Goal: Task Accomplishment & Management: Complete application form

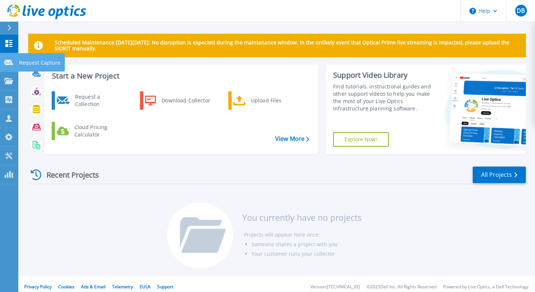
click at [25, 62] on p "Request Capture" at bounding box center [39, 62] width 41 height 19
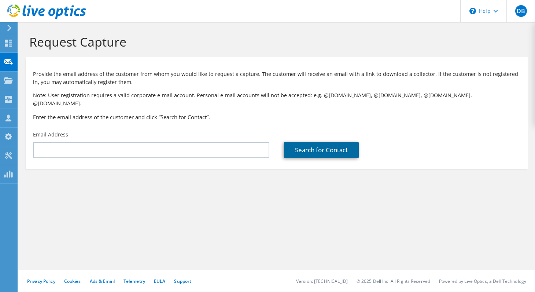
click at [309, 149] on link "Search for Contact" at bounding box center [321, 150] width 75 height 16
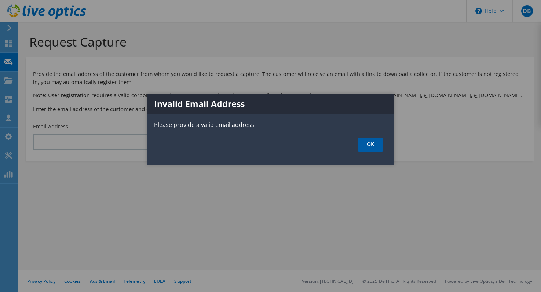
click at [370, 147] on link "OK" at bounding box center [371, 145] width 26 height 14
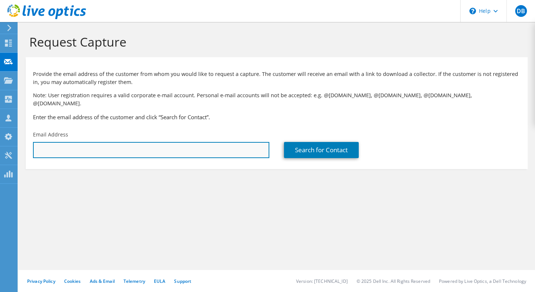
click at [142, 142] on input "text" at bounding box center [151, 150] width 237 height 16
click at [71, 142] on input "text" at bounding box center [151, 150] width 237 height 16
paste input "albert.simunic@rimac-technology.com"
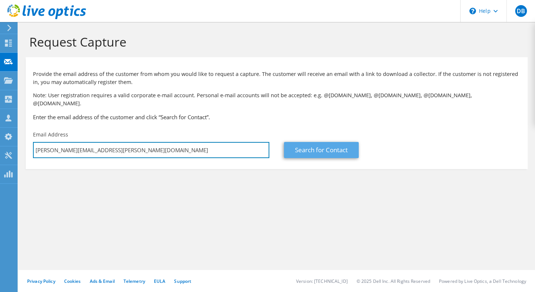
type input "albert.simunic@rimac-technology.com"
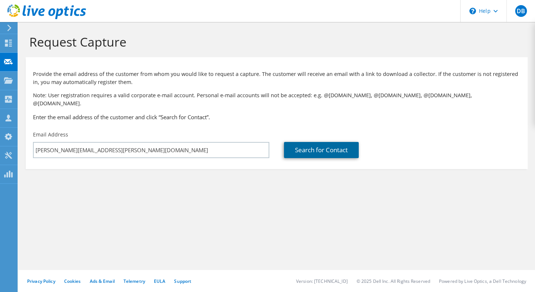
click at [294, 148] on link "Search for Contact" at bounding box center [321, 150] width 75 height 16
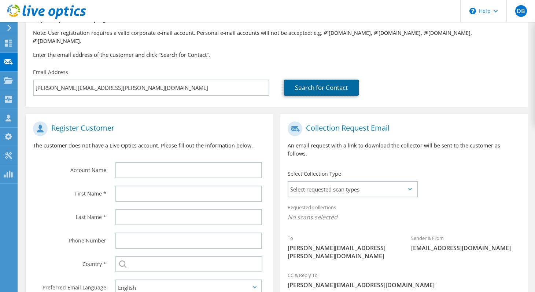
scroll to position [117, 0]
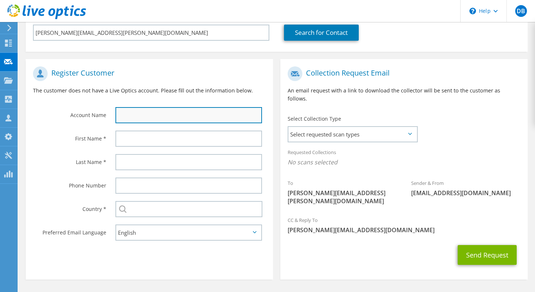
click at [150, 108] on input "text" at bounding box center [189, 115] width 147 height 16
type input "Rimac Technology"
type input "Albert"
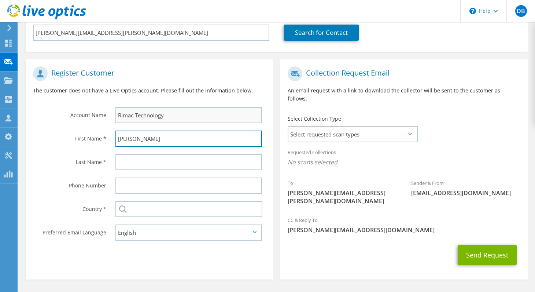
type input "Simunic"
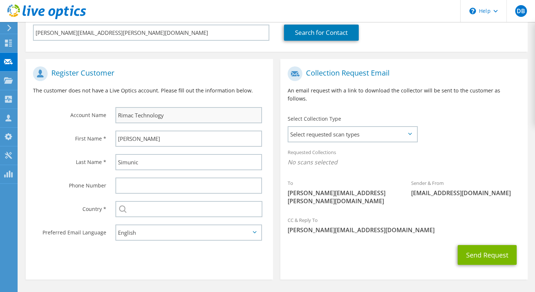
type input "Croatia"
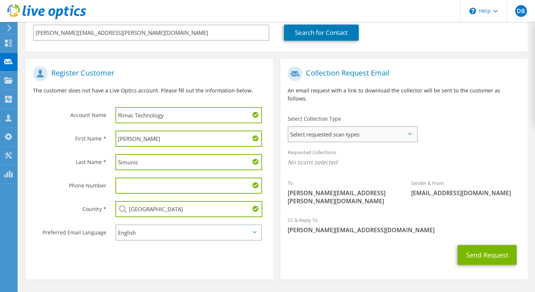
click at [383, 127] on span "Select requested scan types" at bounding box center [353, 134] width 128 height 15
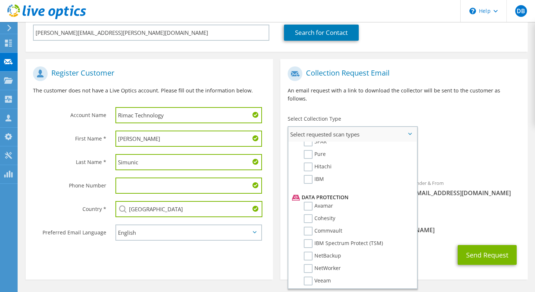
scroll to position [293, 0]
click at [330, 201] on label "Commvault" at bounding box center [323, 205] width 39 height 9
click at [0, 0] on input "Commvault" at bounding box center [0, 0] width 0 height 0
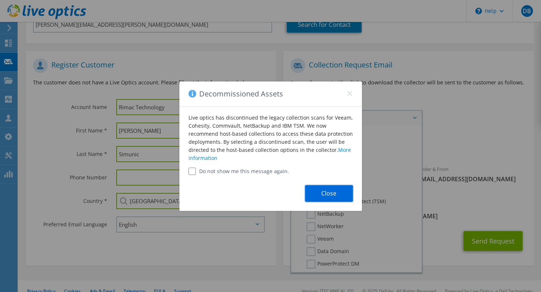
click at [330, 189] on button "Close" at bounding box center [329, 193] width 48 height 17
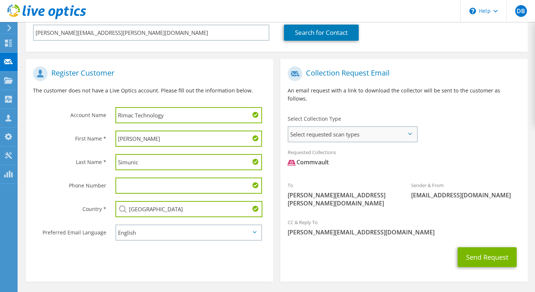
click at [350, 127] on span "Select requested scan types" at bounding box center [353, 134] width 128 height 15
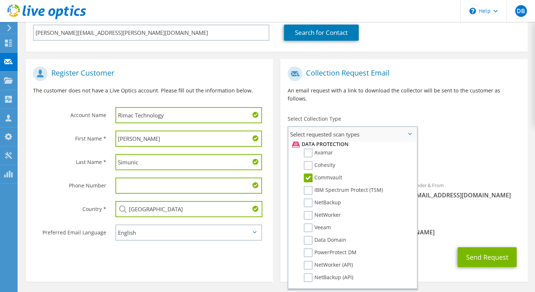
scroll to position [349, 0]
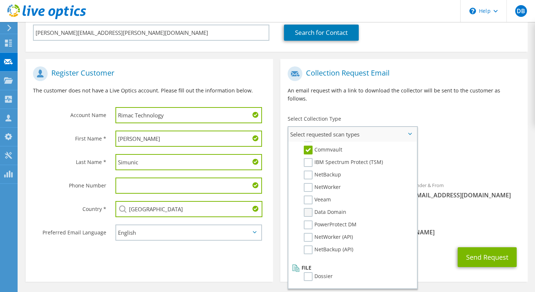
click at [306, 208] on label "Data Domain" at bounding box center [325, 212] width 43 height 9
click at [0, 0] on input "Data Domain" at bounding box center [0, 0] width 0 height 0
click at [431, 228] on span "[PERSON_NAME][EMAIL_ADDRESS][DOMAIN_NAME]" at bounding box center [404, 232] width 233 height 8
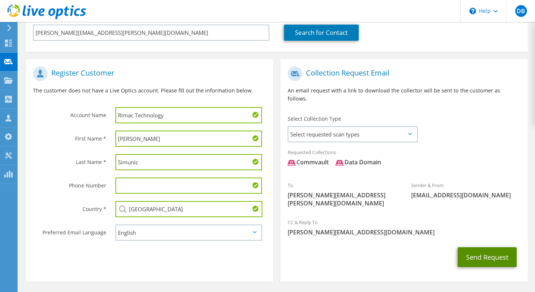
click at [476, 247] on button "Send Request" at bounding box center [487, 257] width 59 height 20
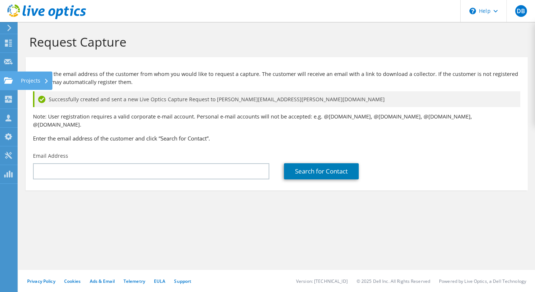
click at [45, 81] on icon at bounding box center [46, 81] width 3 height 5
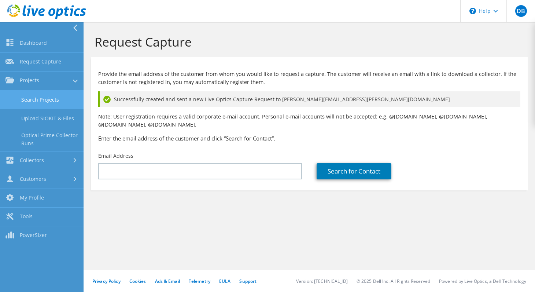
click at [44, 100] on link "Search Projects" at bounding box center [42, 99] width 84 height 19
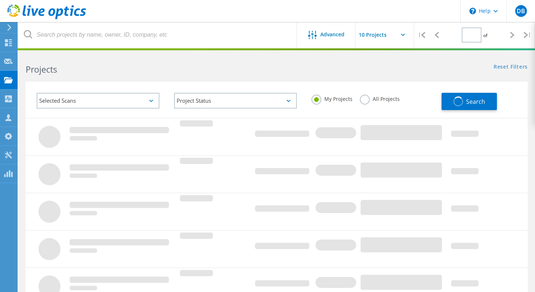
type input "1"
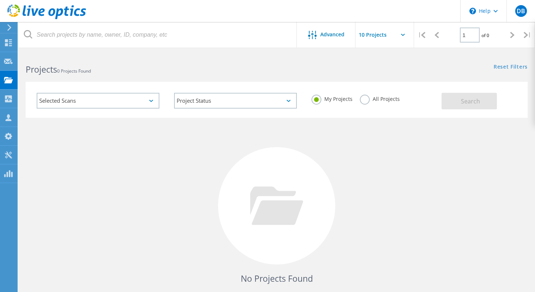
click at [391, 100] on label "All Projects" at bounding box center [380, 98] width 40 height 7
click at [0, 0] on input "All Projects" at bounding box center [0, 0] width 0 height 0
click at [458, 99] on button "Search" at bounding box center [469, 101] width 55 height 17
click at [384, 35] on input "text" at bounding box center [392, 35] width 73 height 26
click at [307, 32] on div "Advanced" at bounding box center [326, 35] width 59 height 9
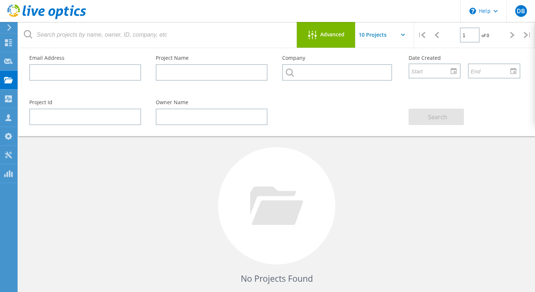
click at [347, 194] on div "No Projects Found Try refining your search." at bounding box center [277, 213] width 502 height 190
drag, startPoint x: 386, startPoint y: 180, endPoint x: 395, endPoint y: 172, distance: 12.0
click at [388, 178] on div "No Projects Found Try refining your search." at bounding box center [277, 213] width 502 height 190
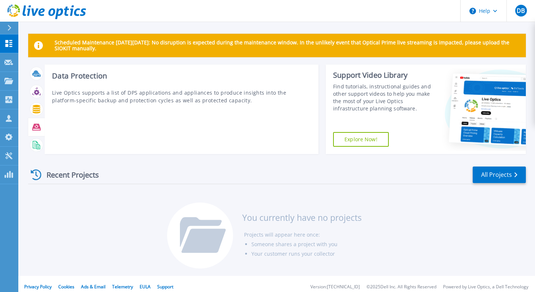
click at [34, 131] on icon at bounding box center [36, 127] width 8 height 8
